Goal: Browse casually

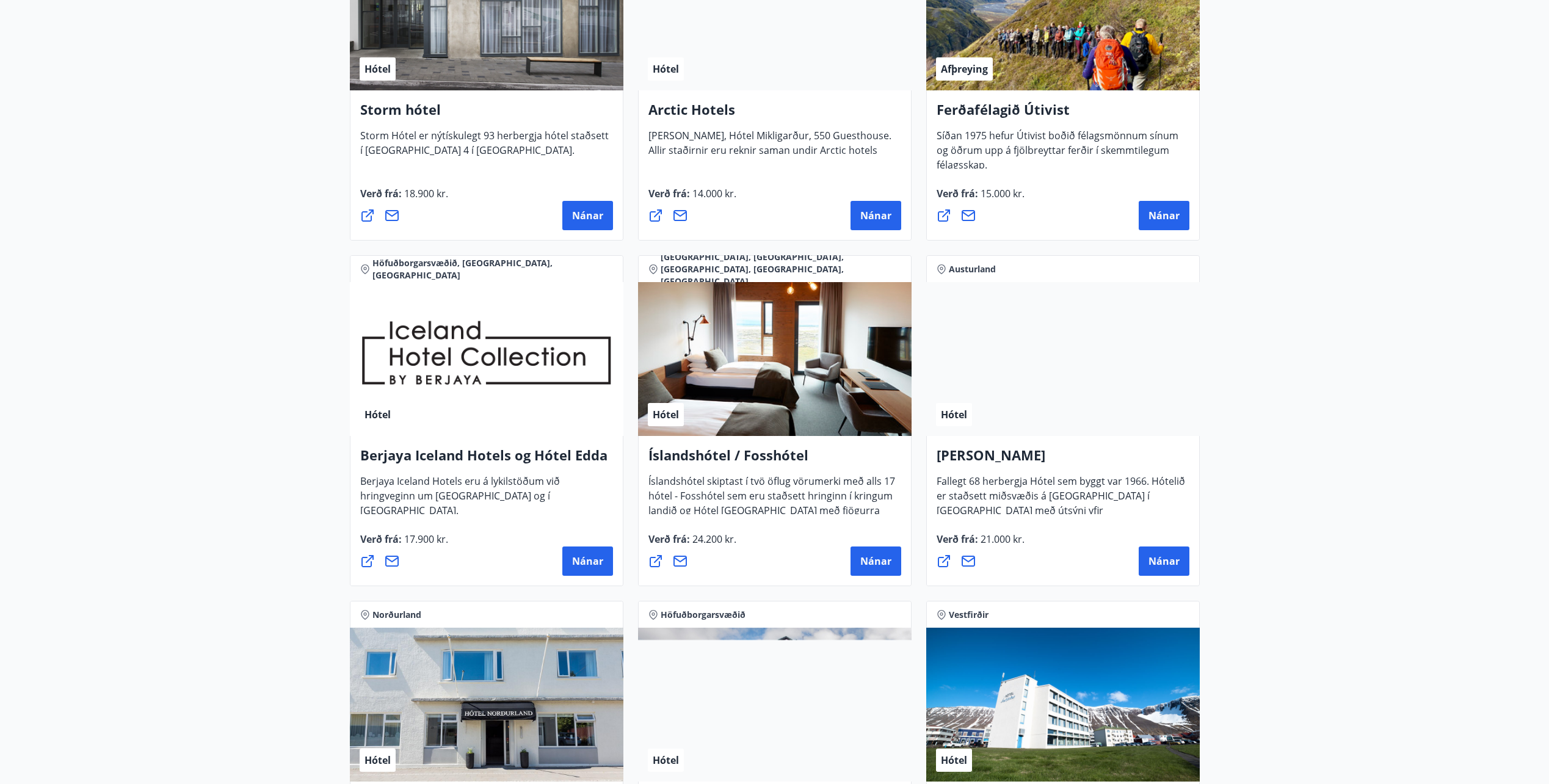
scroll to position [1220, 0]
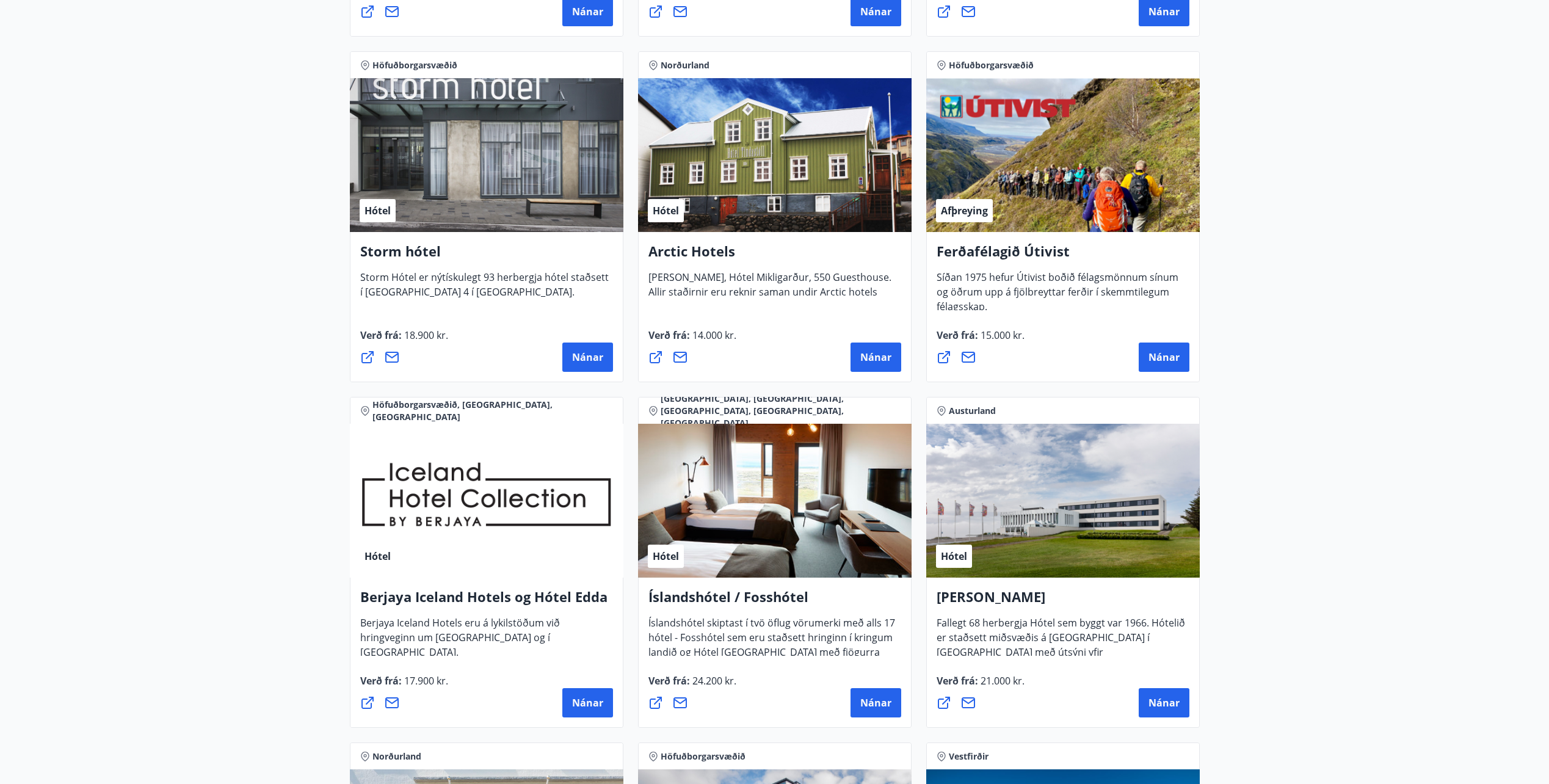
click at [738, 201] on div "Hótel" at bounding box center [774, 155] width 274 height 154
click at [729, 248] on h4 "Arctic Hotels" at bounding box center [774, 255] width 252 height 28
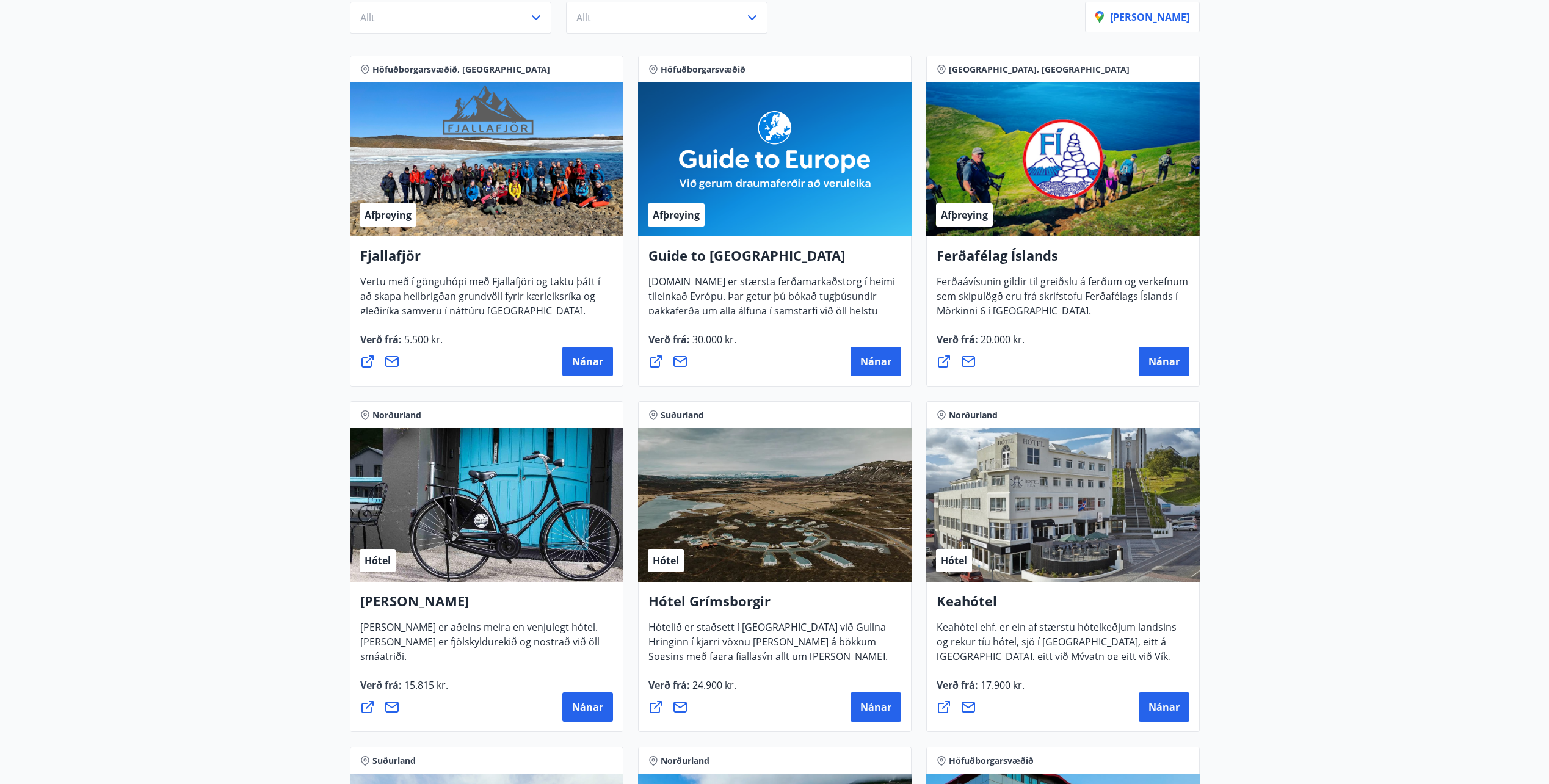
scroll to position [0, 0]
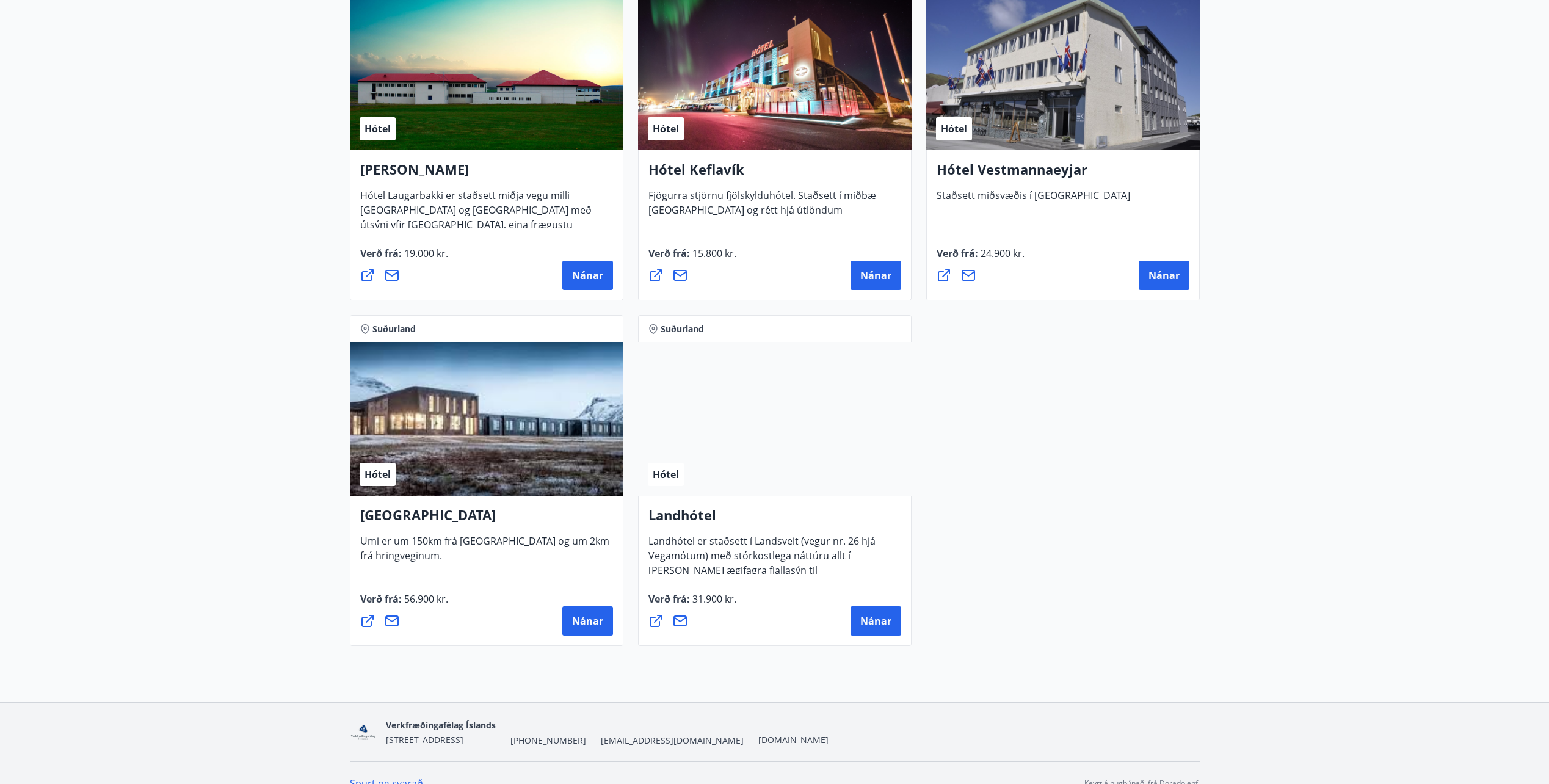
scroll to position [3050, 0]
